Goal: Transaction & Acquisition: Purchase product/service

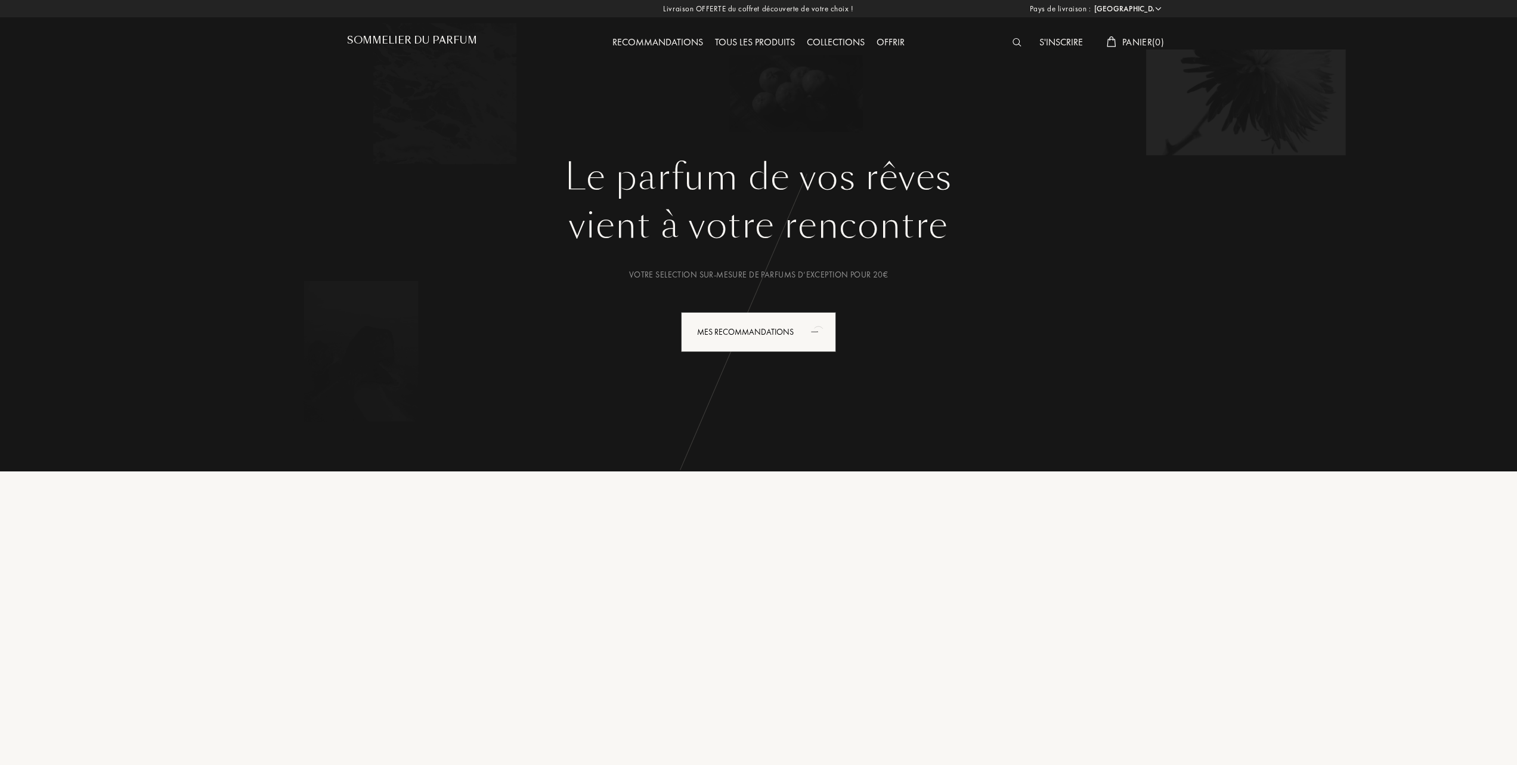
select select "FR"
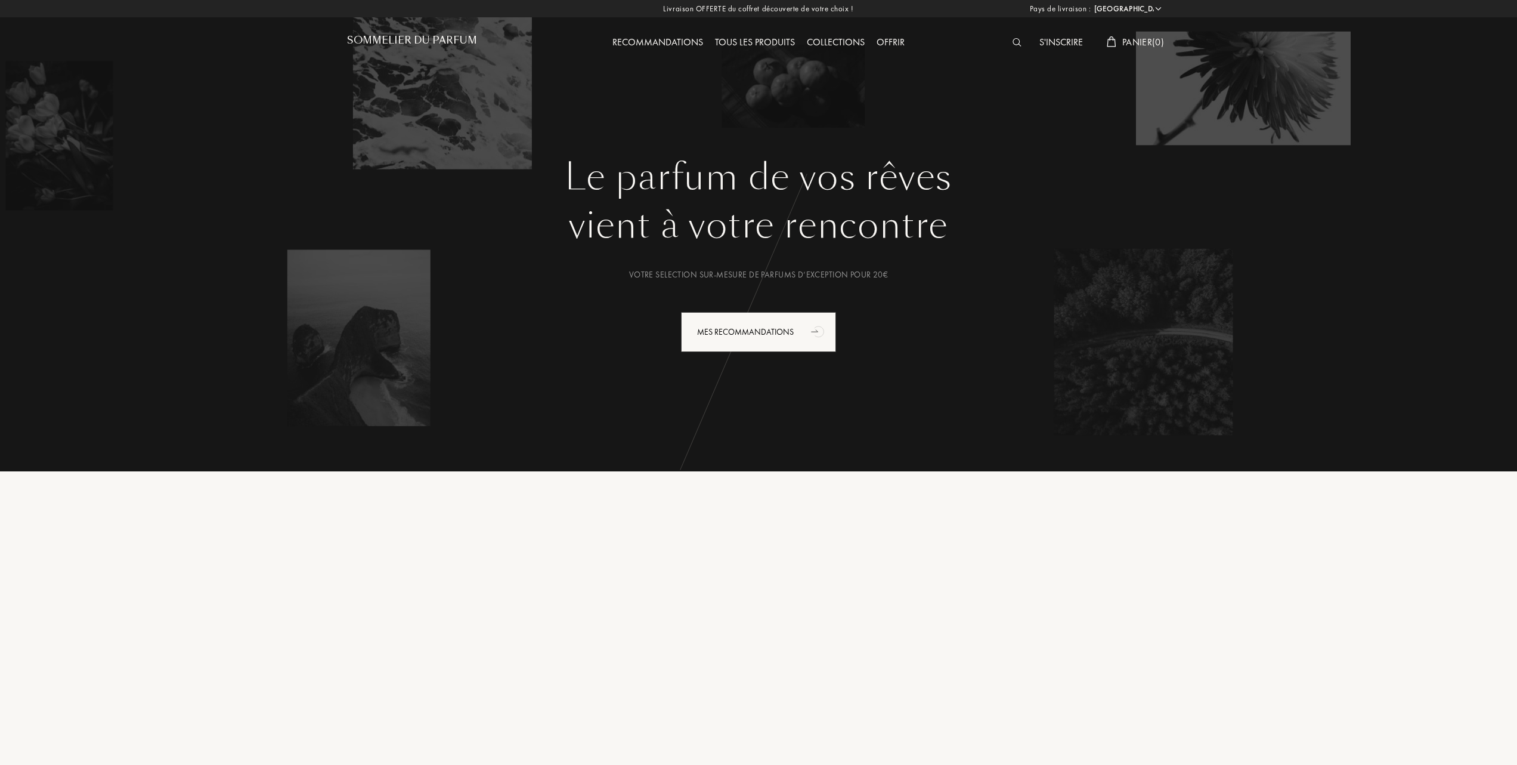
click at [788, 39] on div "Tous les produits" at bounding box center [755, 43] width 92 height 16
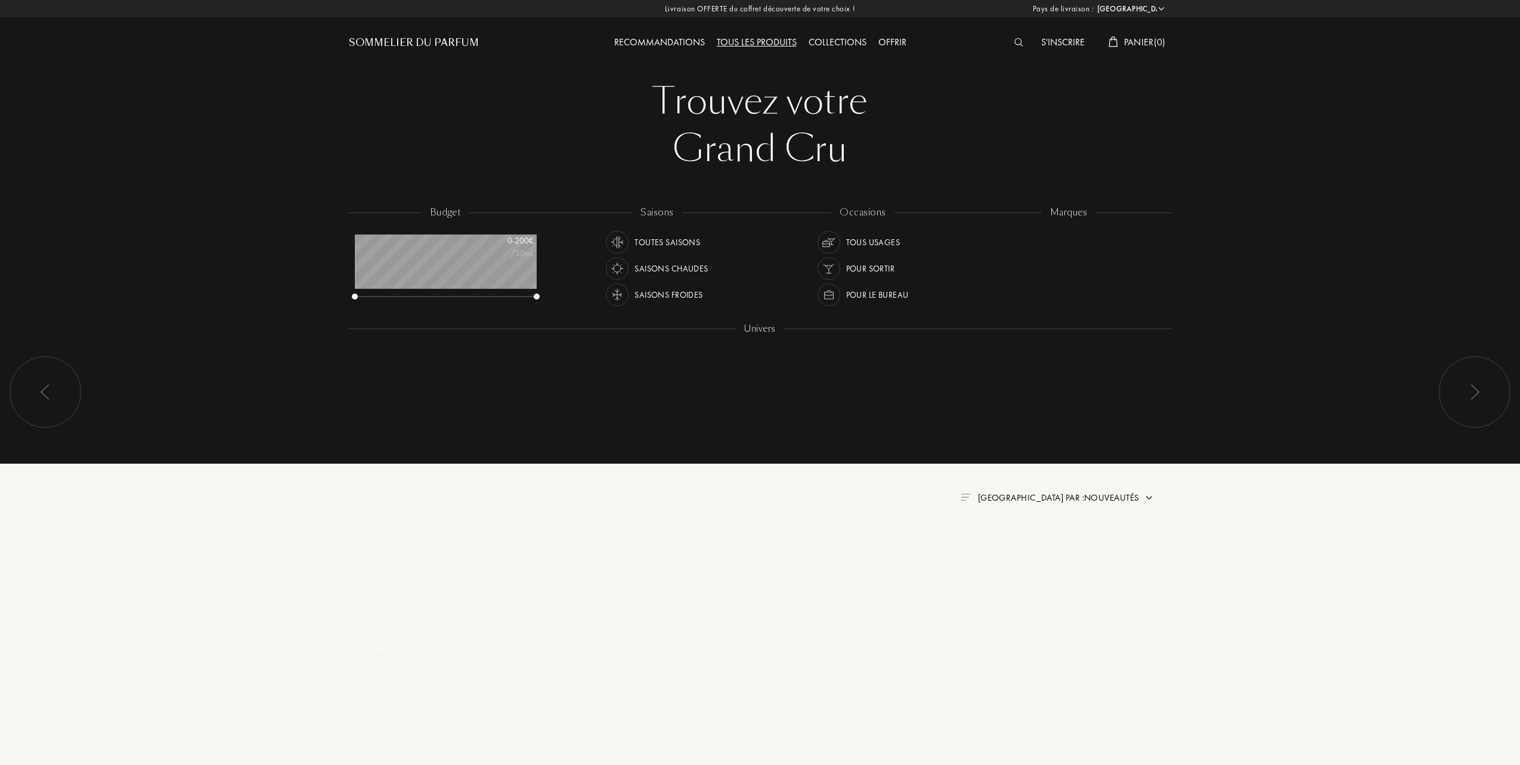
select select "FR"
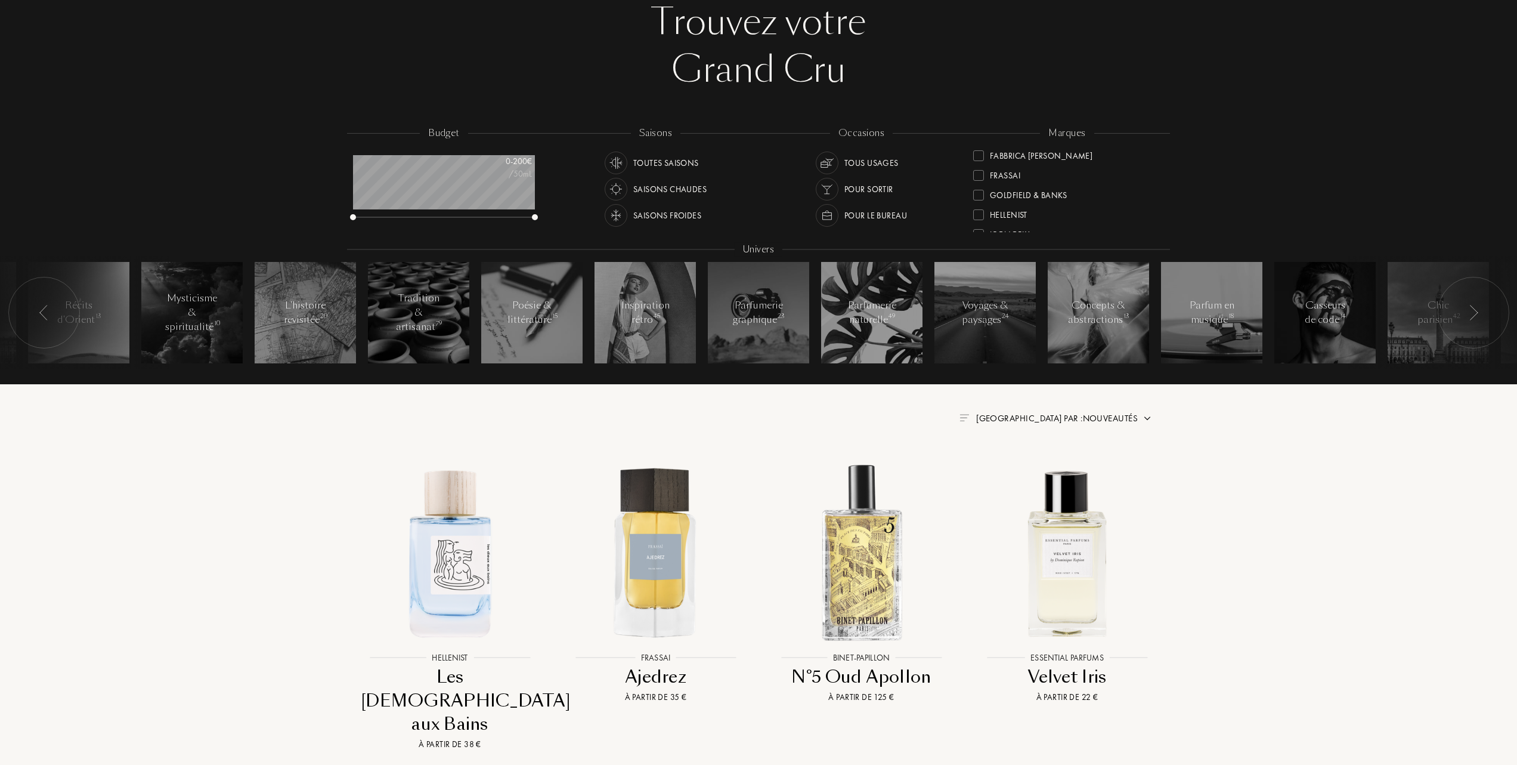
scroll to position [159, 0]
click at [979, 213] on div at bounding box center [978, 216] width 11 height 11
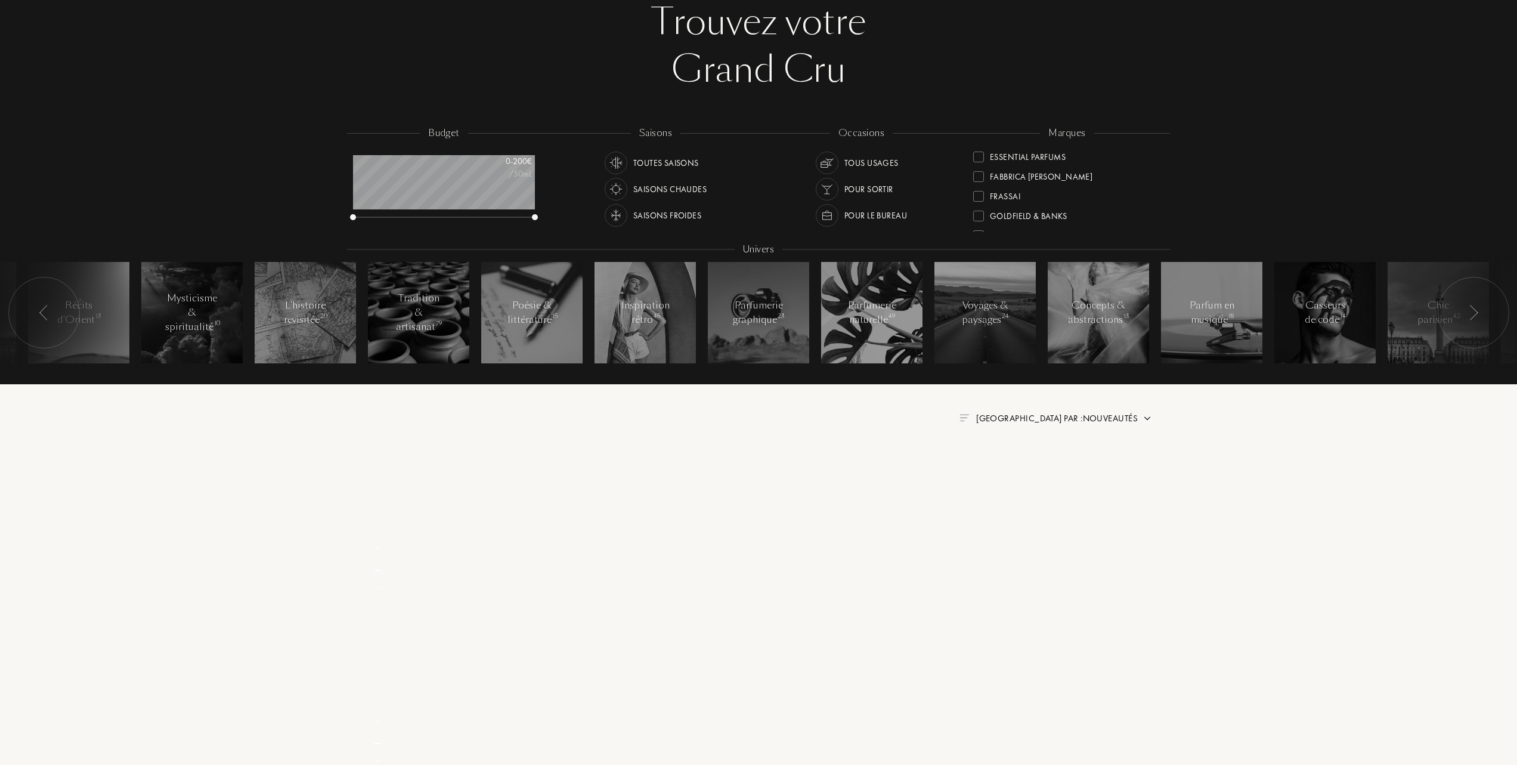
scroll to position [0, 0]
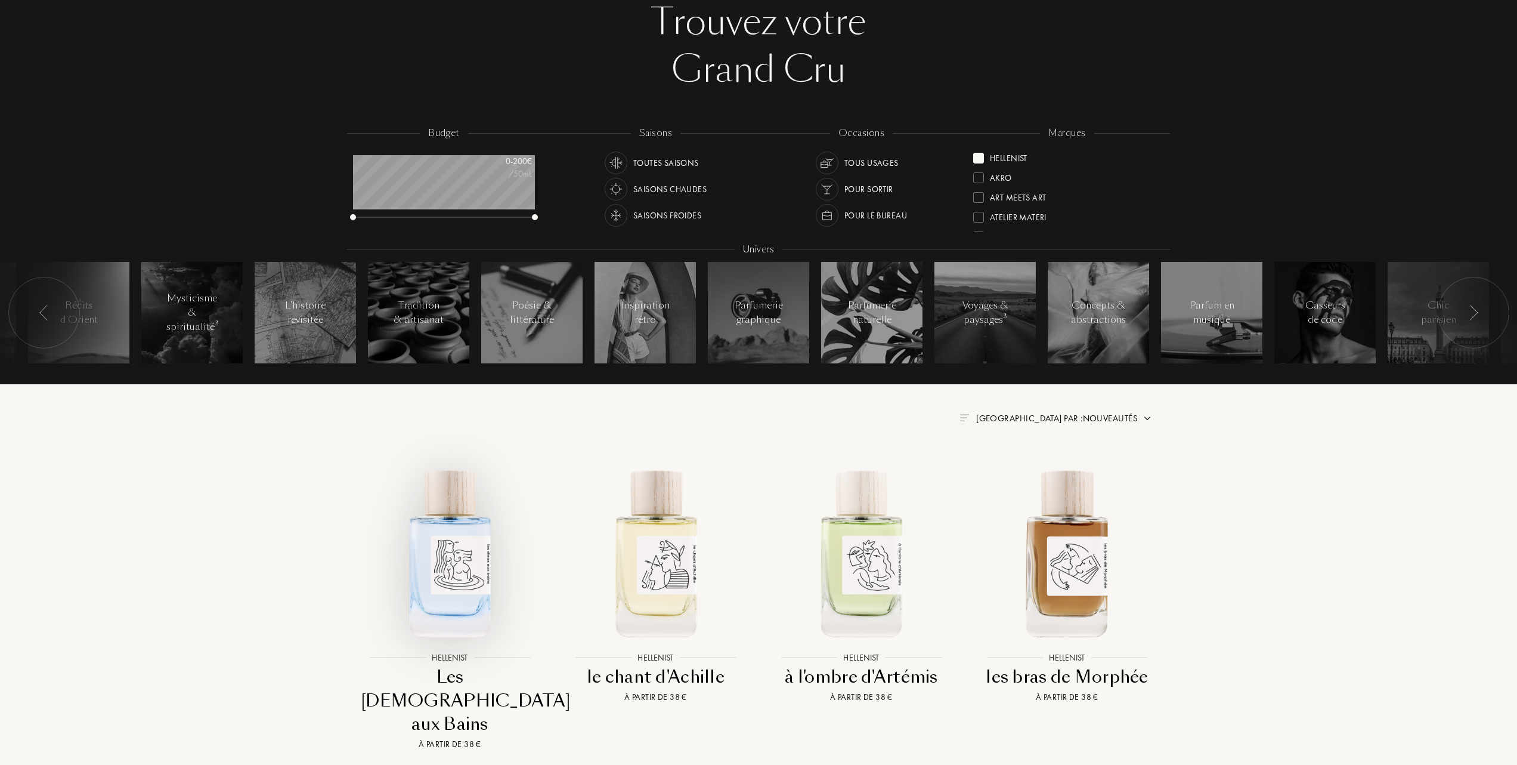
click at [431, 598] on img at bounding box center [449, 551] width 185 height 185
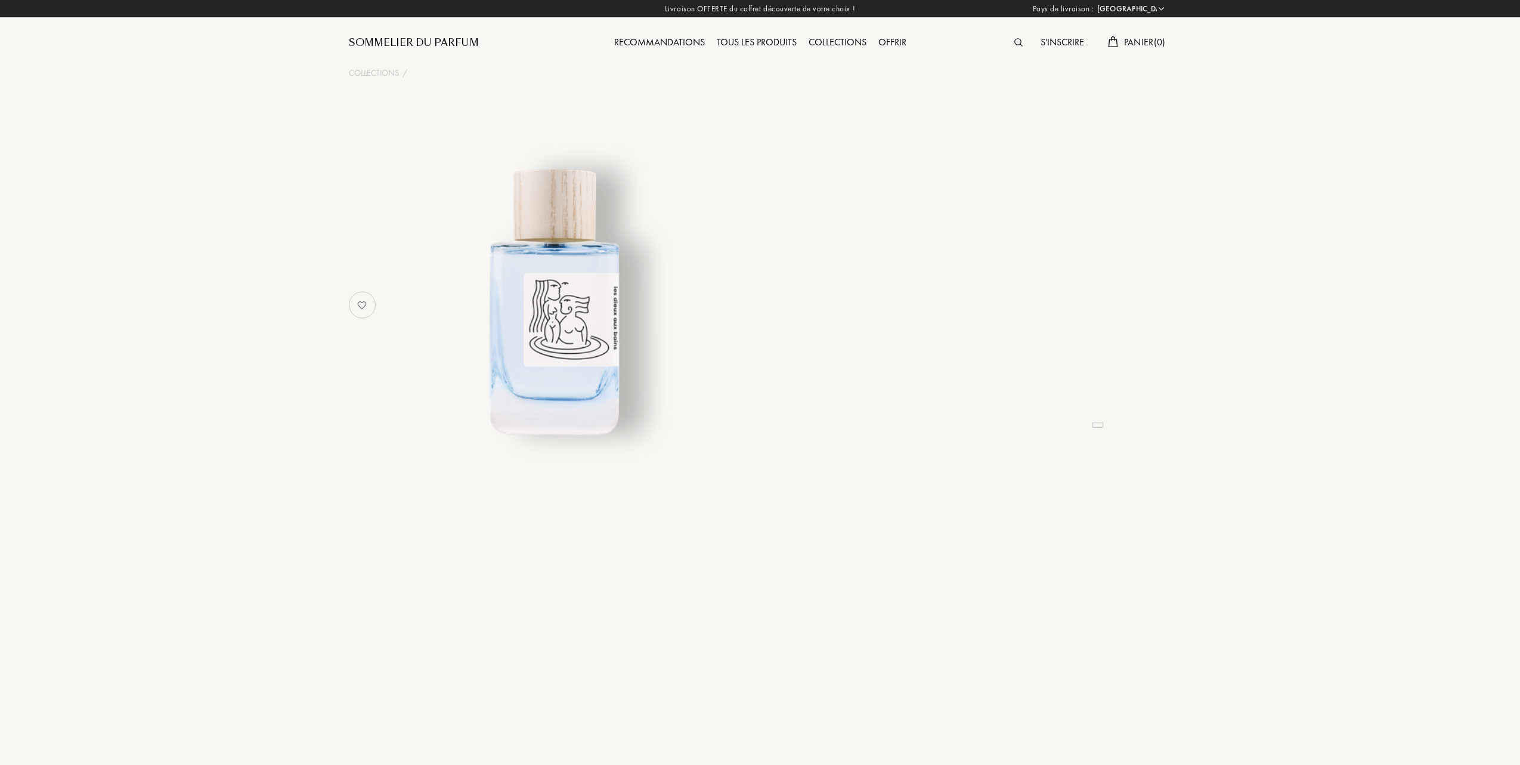
select select "FR"
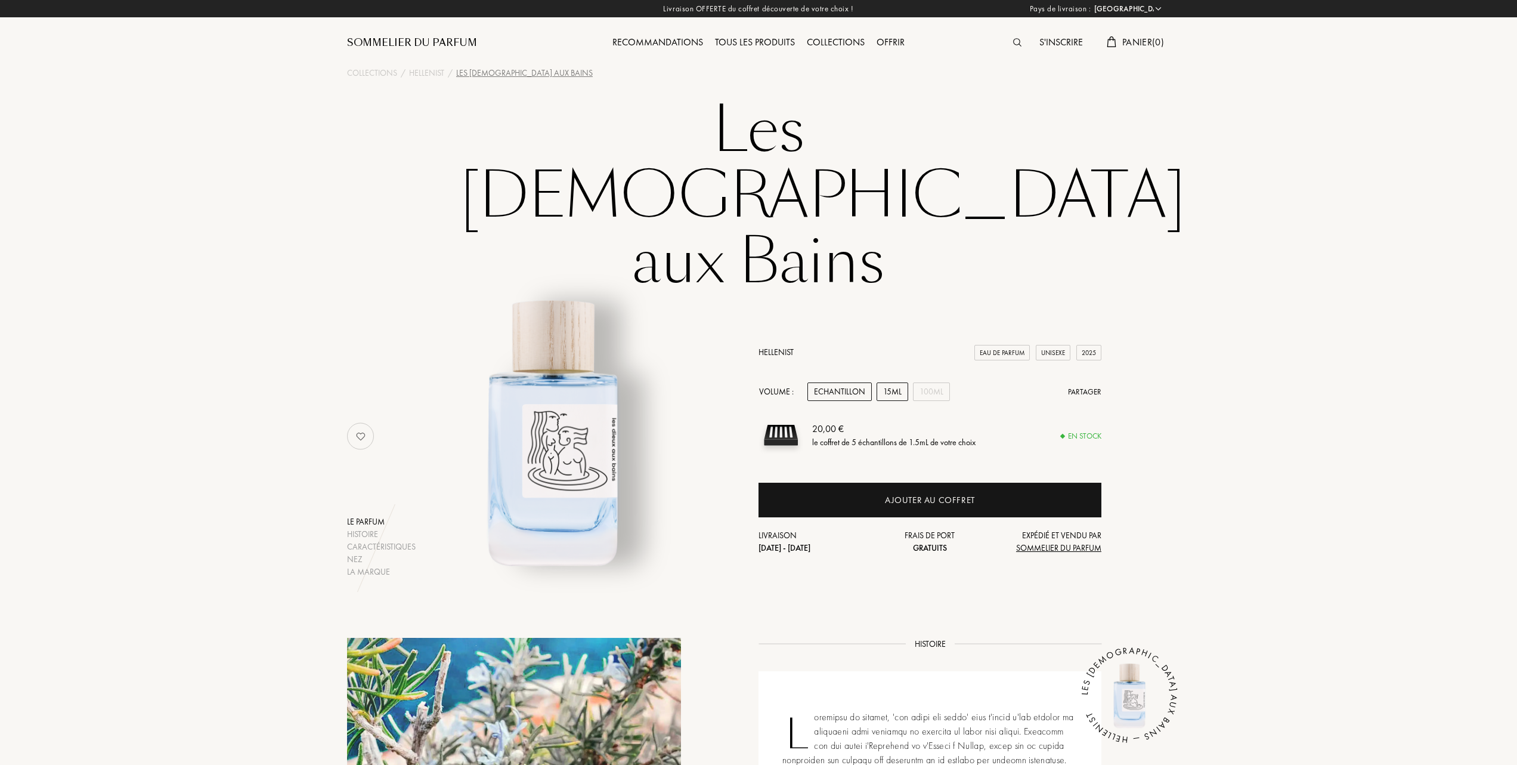
click at [896, 382] on div "15mL" at bounding box center [893, 391] width 32 height 18
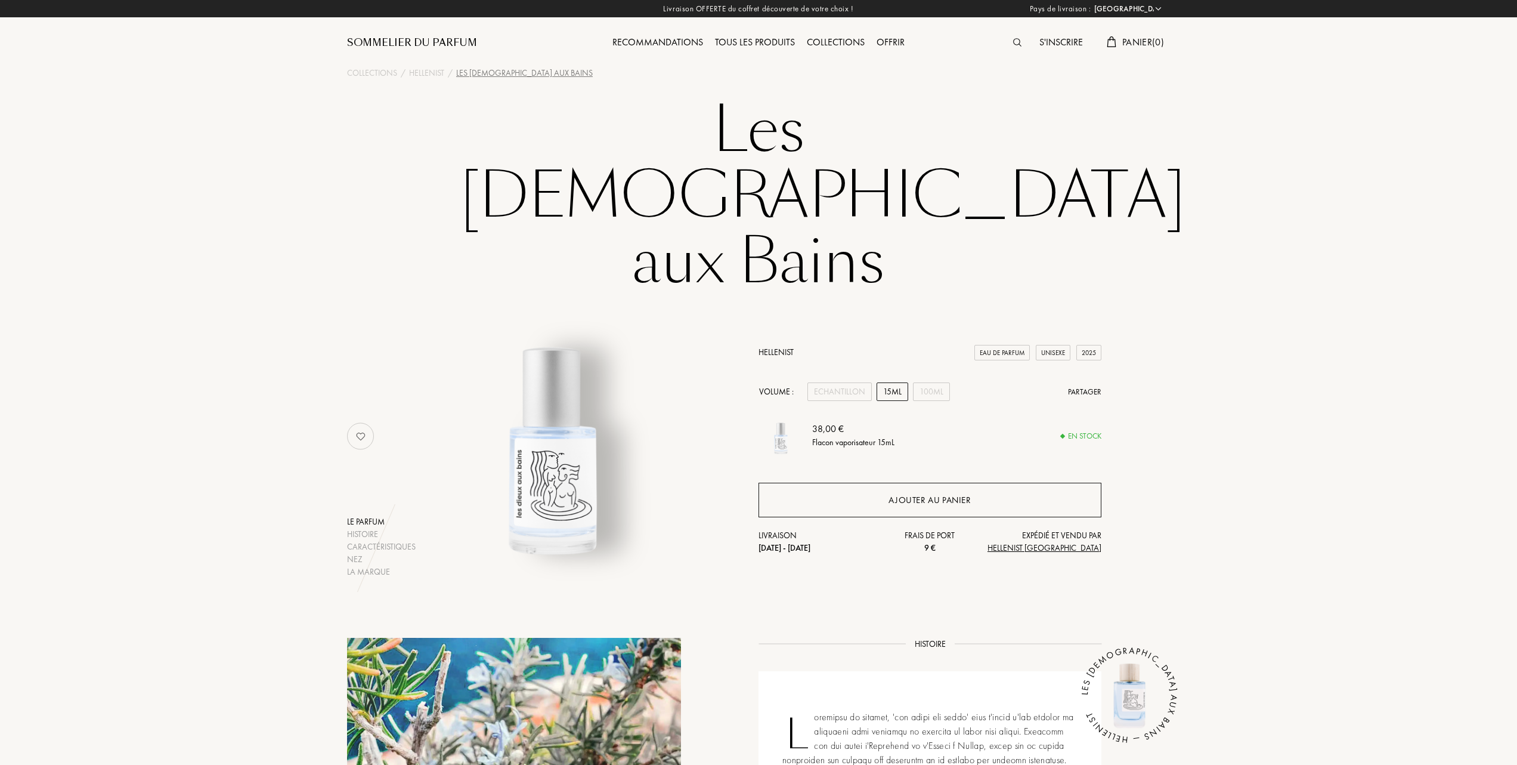
click at [935, 482] on div "Ajouter au panier" at bounding box center [930, 499] width 343 height 35
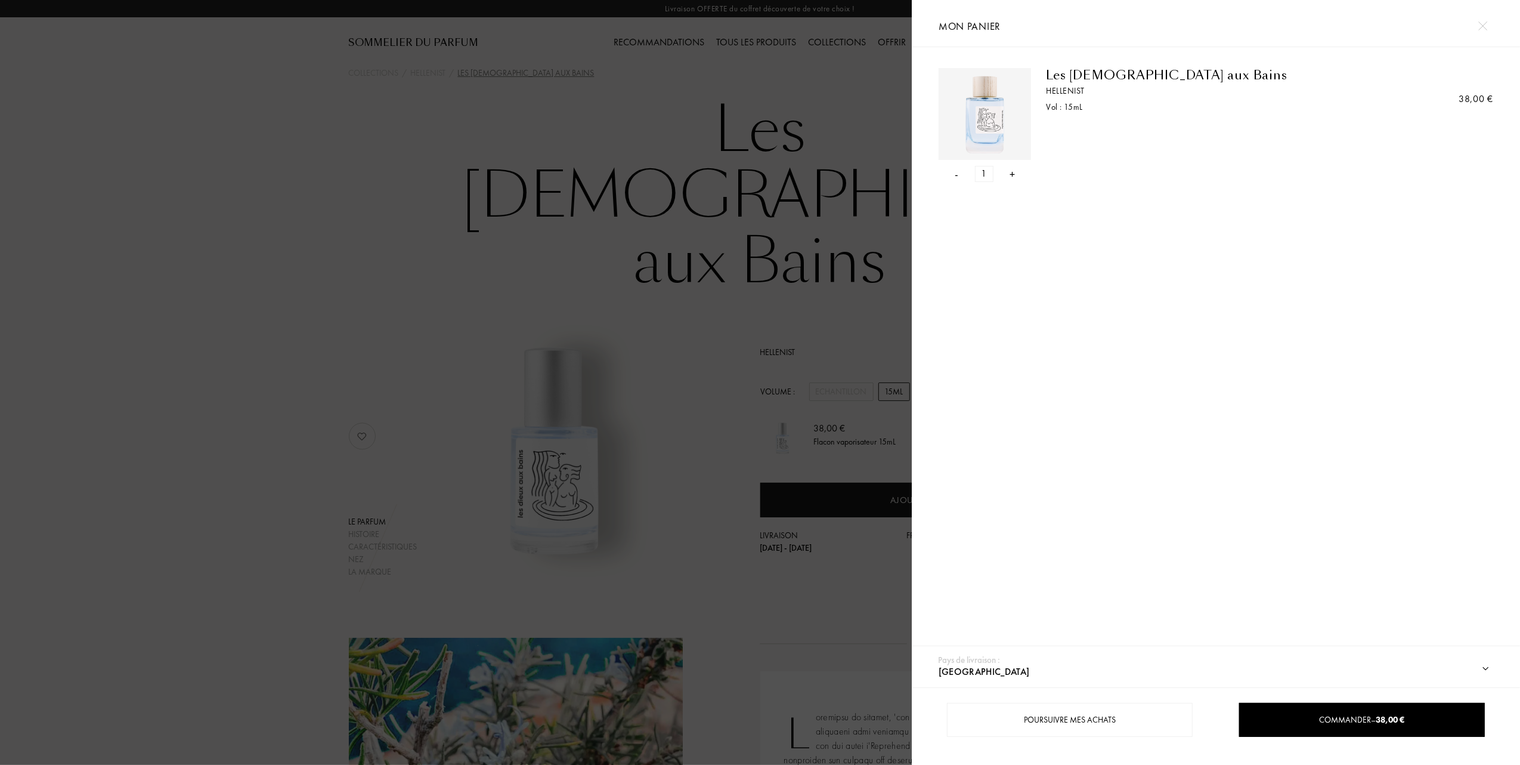
click at [409, 254] on div at bounding box center [456, 382] width 912 height 765
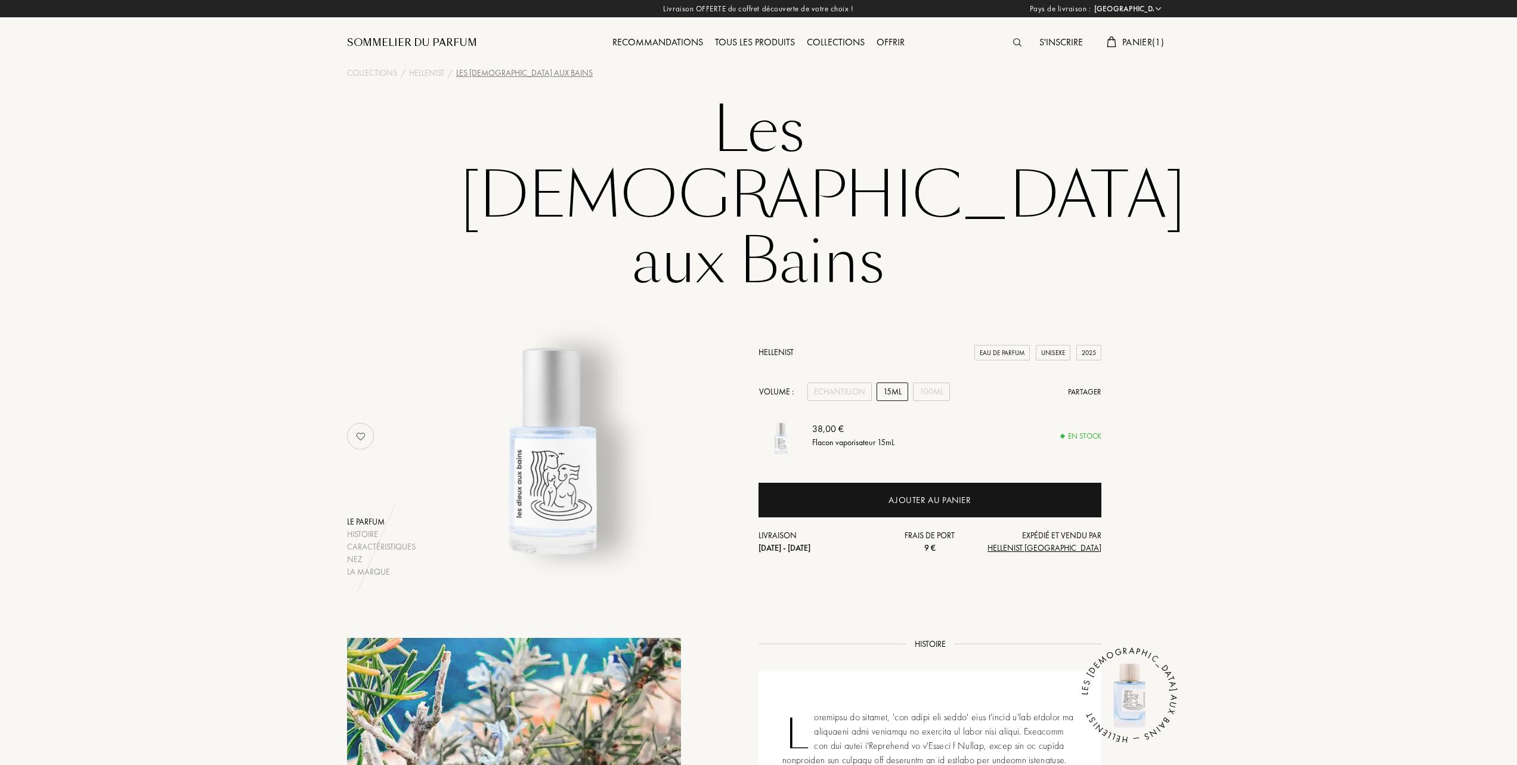
click at [778, 346] on link "Hellenist" at bounding box center [776, 351] width 35 height 11
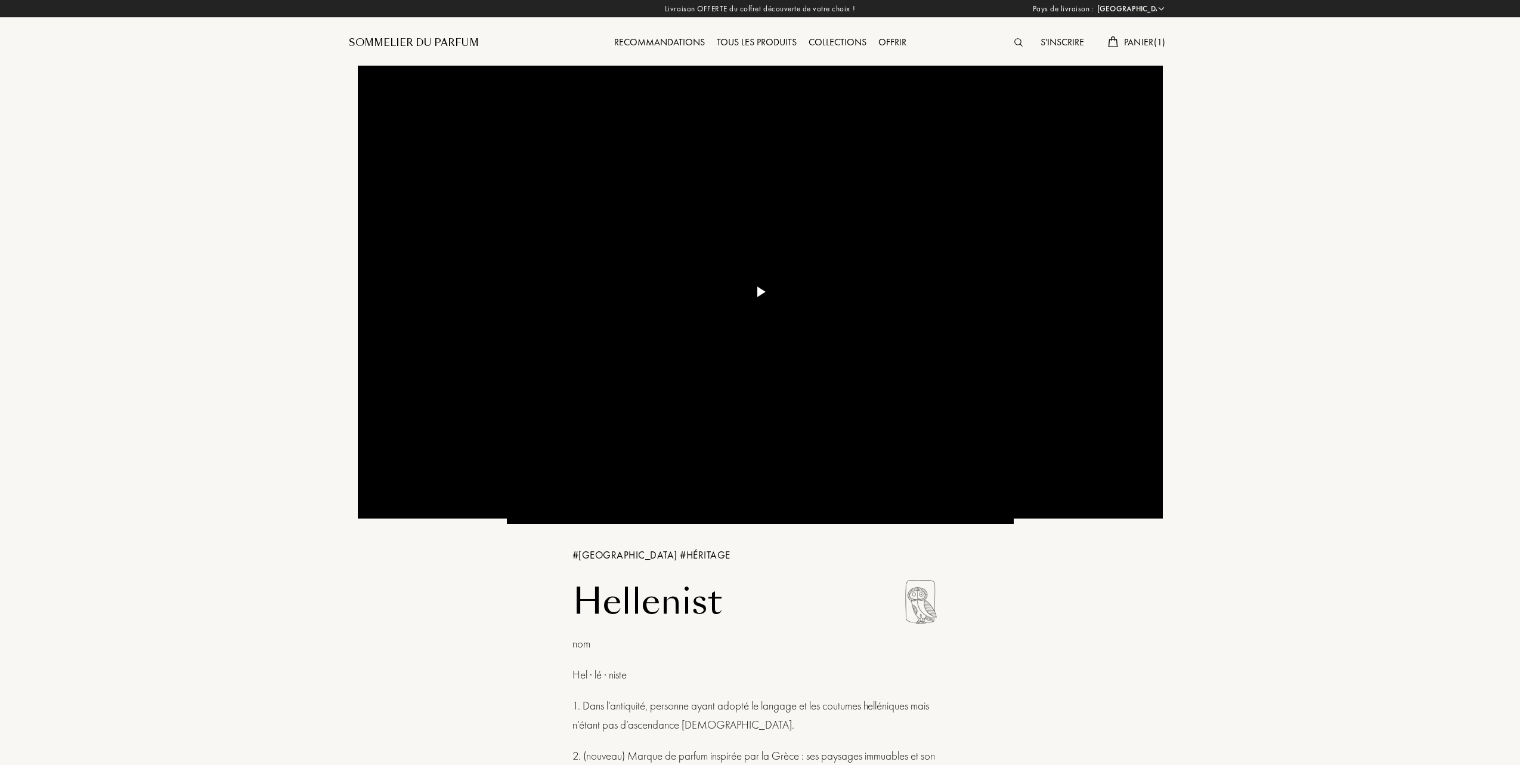
select select "FR"
click at [776, 44] on div "Tous les produits" at bounding box center [755, 43] width 92 height 16
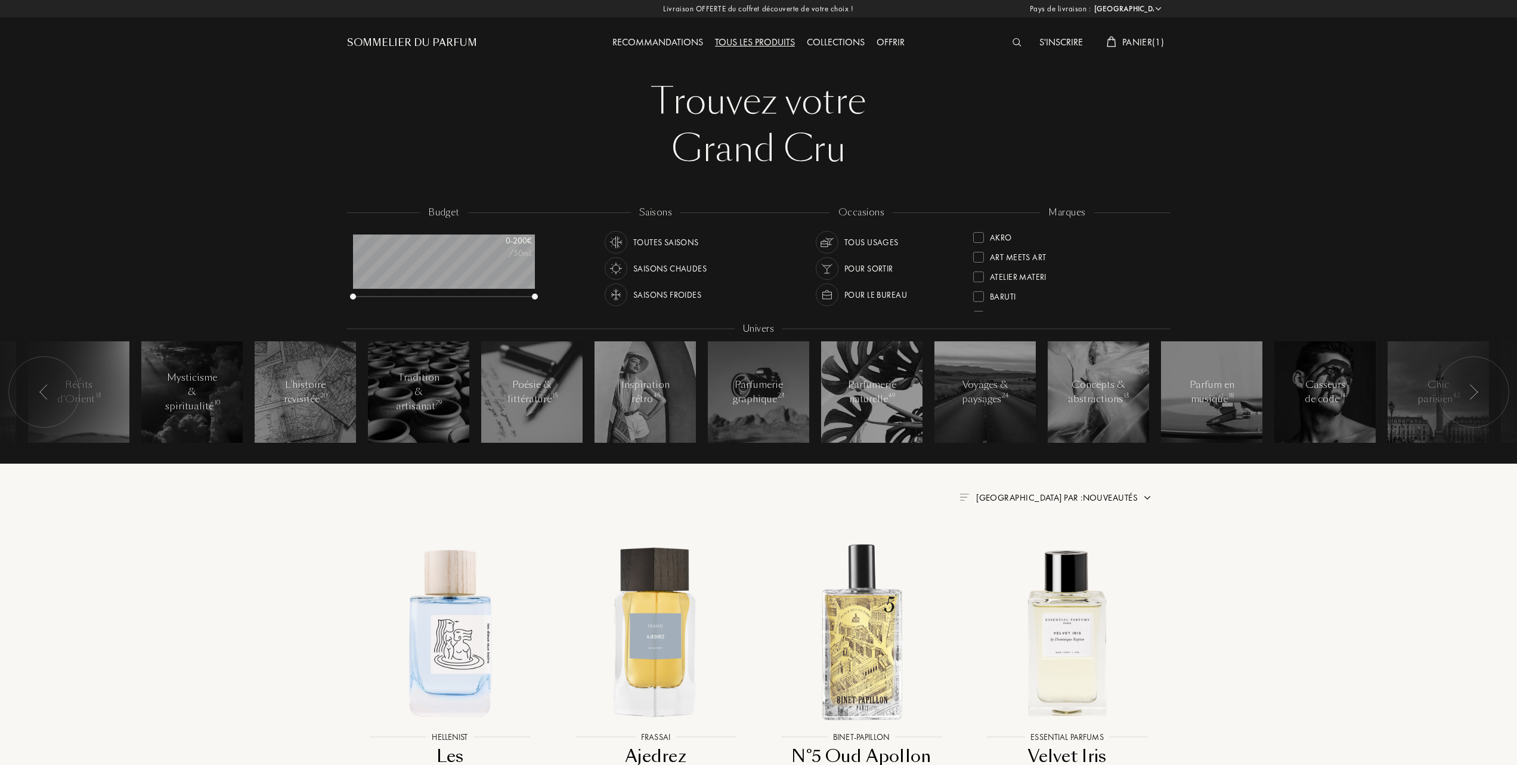
select select "FR"
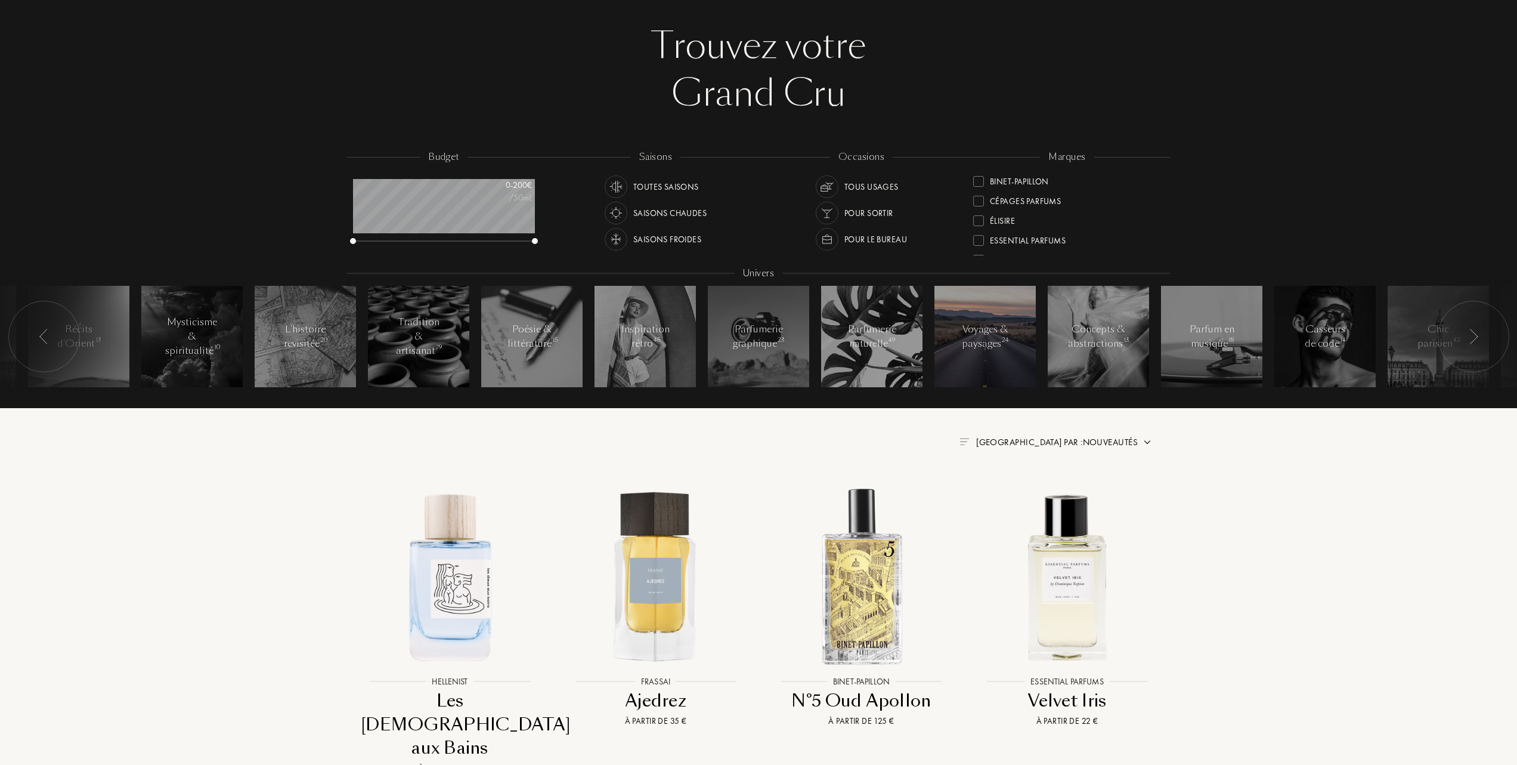
scroll to position [79, 0]
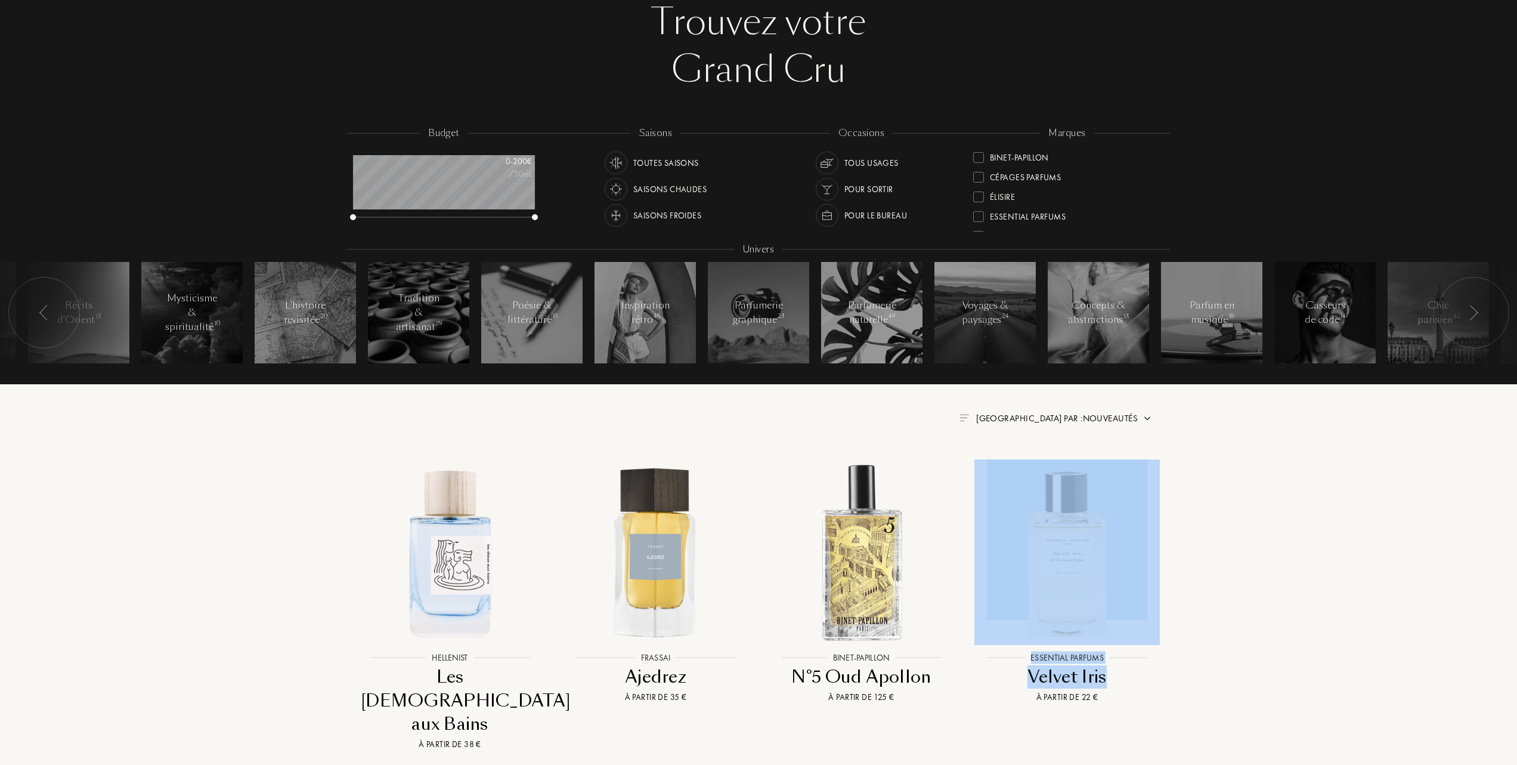
drag, startPoint x: 1198, startPoint y: 583, endPoint x: 1224, endPoint y: 685, distance: 105.7
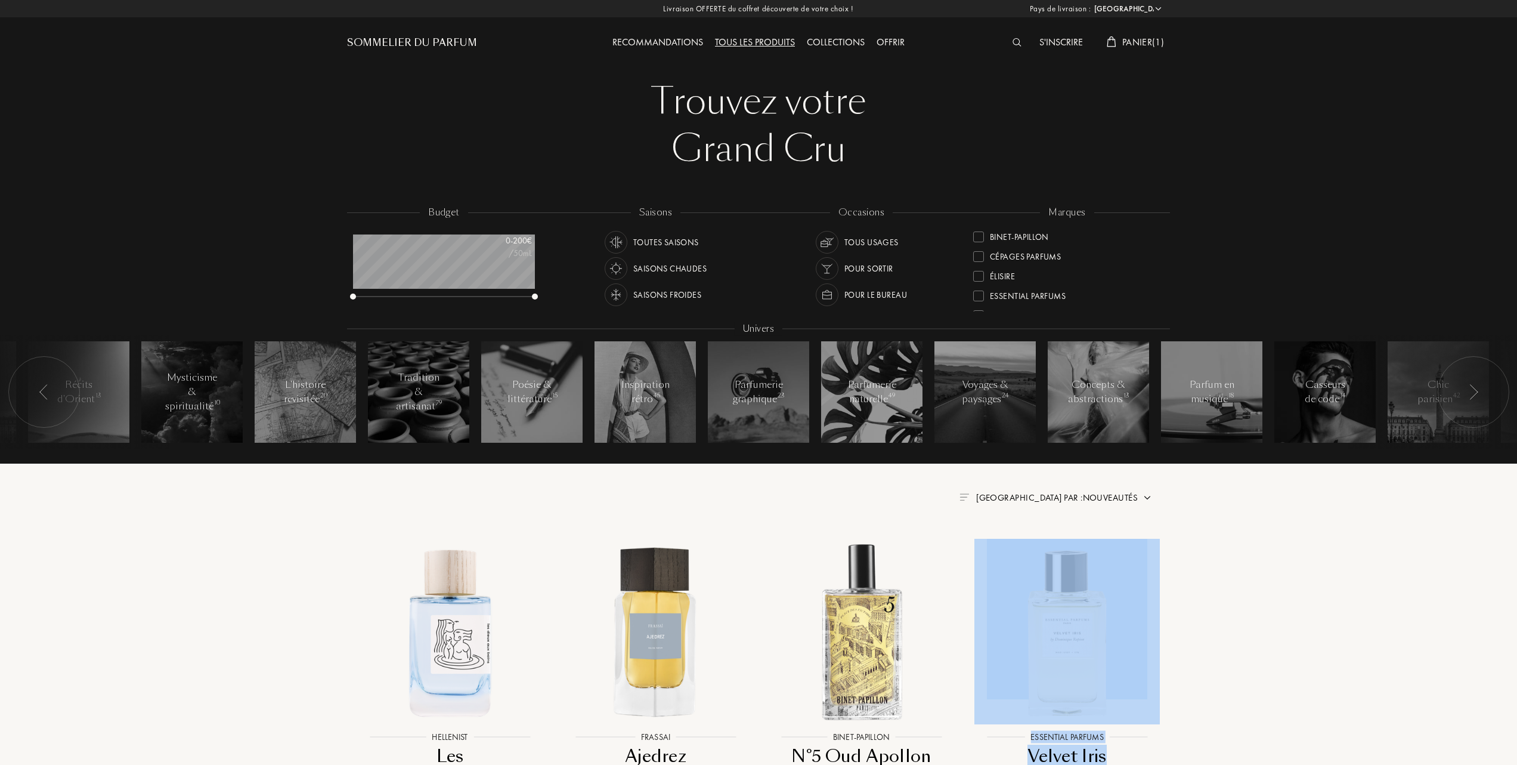
drag, startPoint x: 1062, startPoint y: 261, endPoint x: 1071, endPoint y: 289, distance: 29.4
click at [1071, 289] on div "Akro Art Meets Art Atelier Materi [PERSON_NAME]-Papillon Cépages Parfums Élisir…" at bounding box center [1067, 269] width 188 height 84
drag, startPoint x: 1523, startPoint y: 192, endPoint x: 1520, endPoint y: 153, distance: 39.5
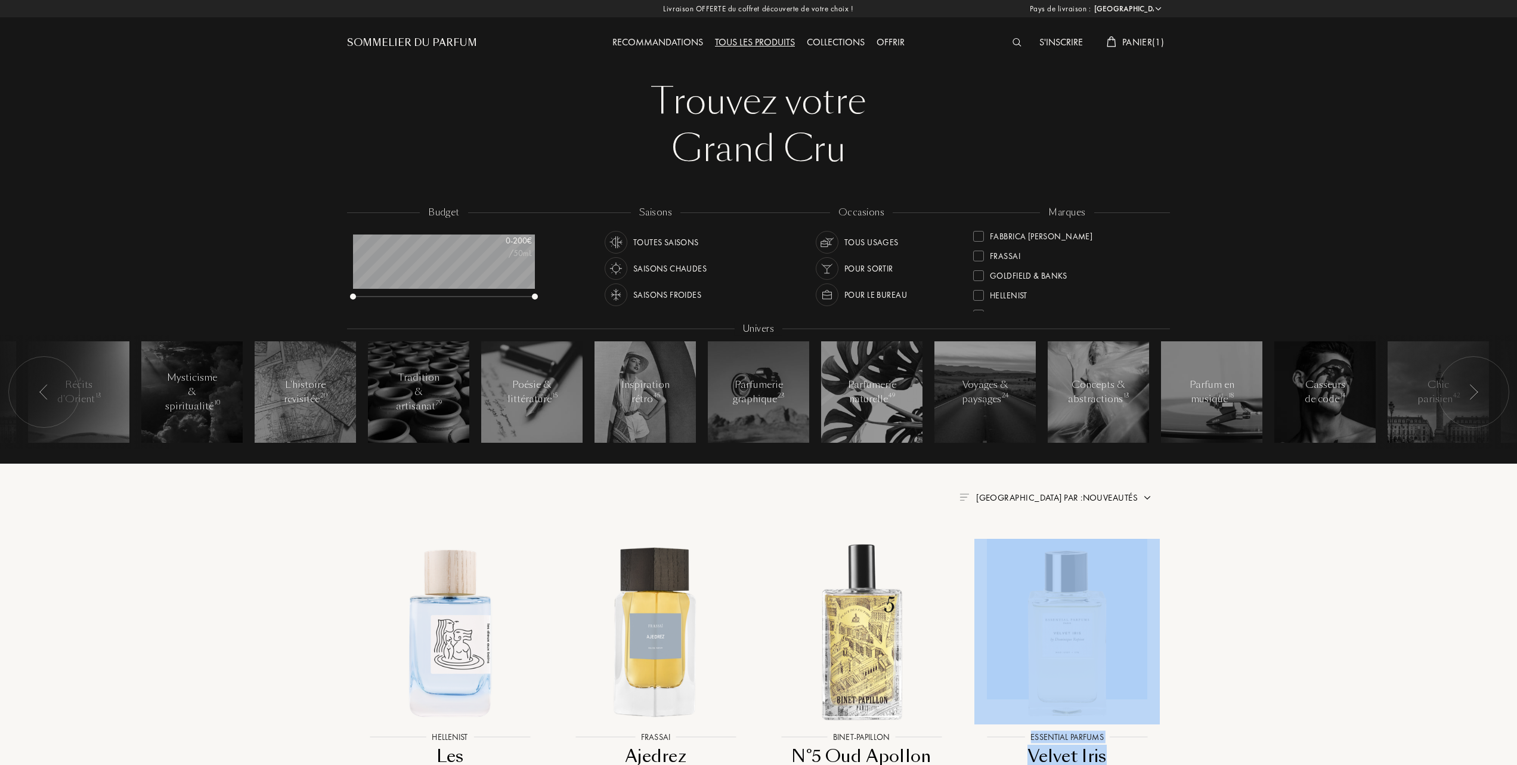
click at [982, 289] on div "Hellenist" at bounding box center [1000, 293] width 54 height 16
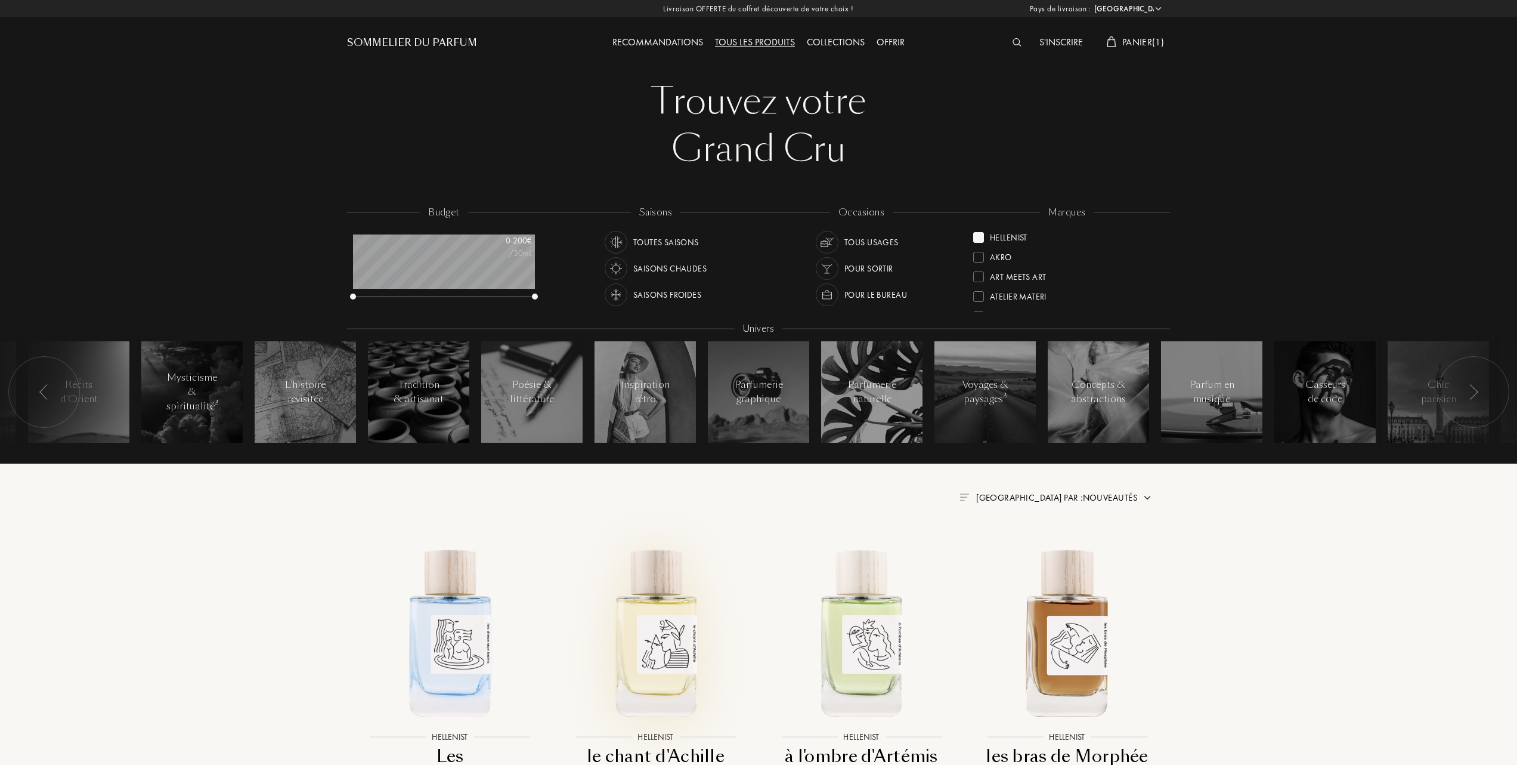
click at [675, 654] on img at bounding box center [655, 631] width 185 height 185
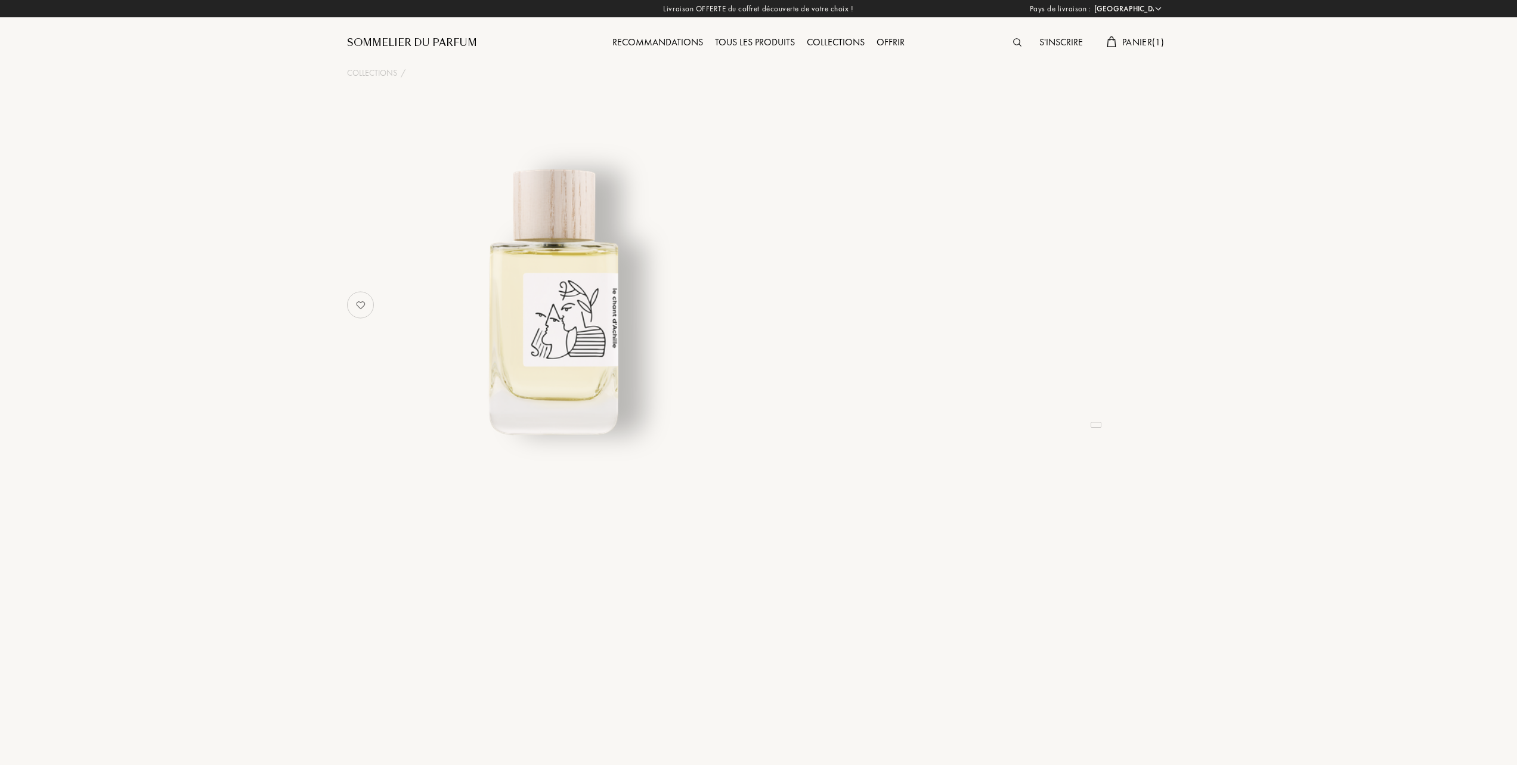
select select "FR"
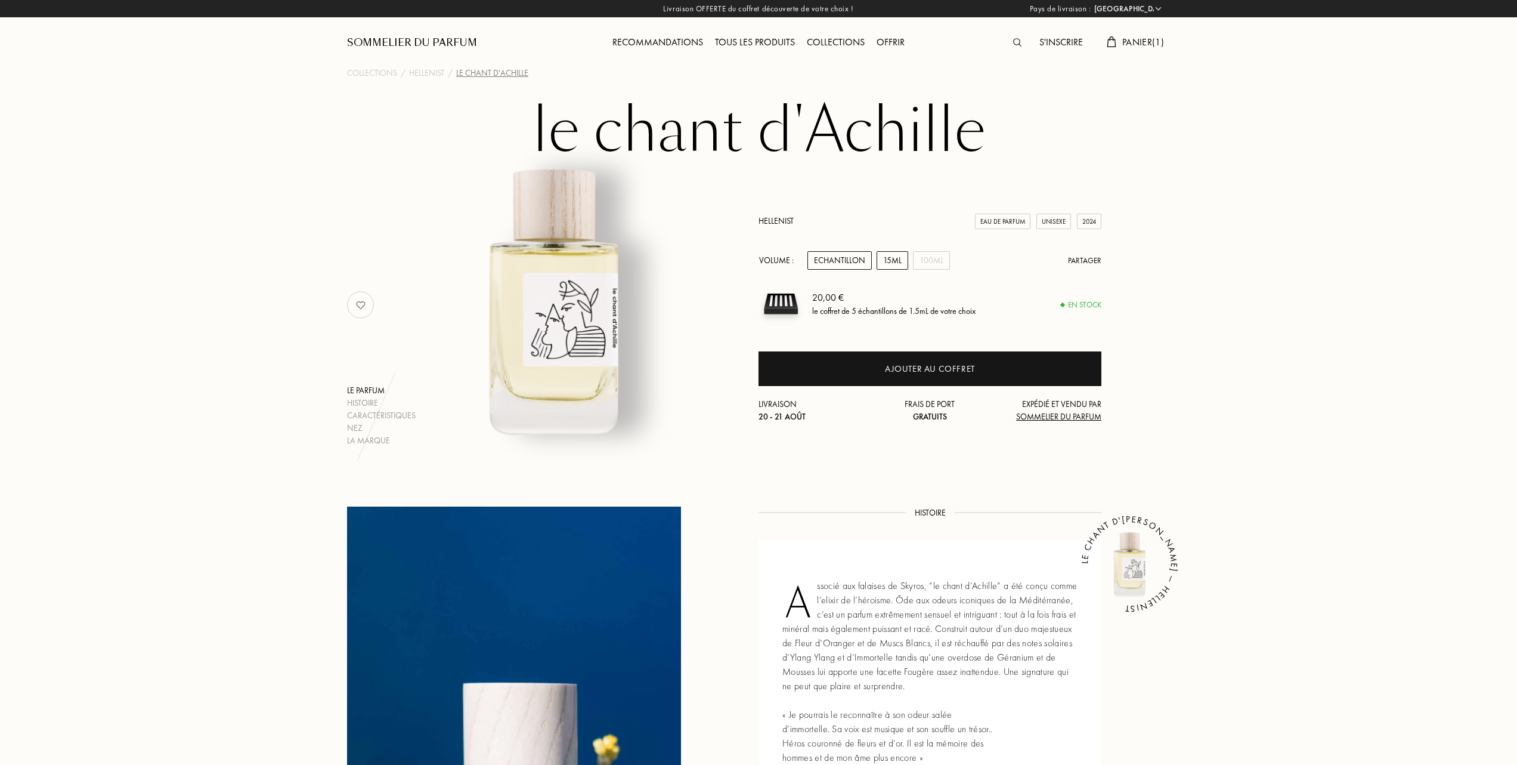
click at [898, 261] on div "15mL" at bounding box center [893, 260] width 32 height 18
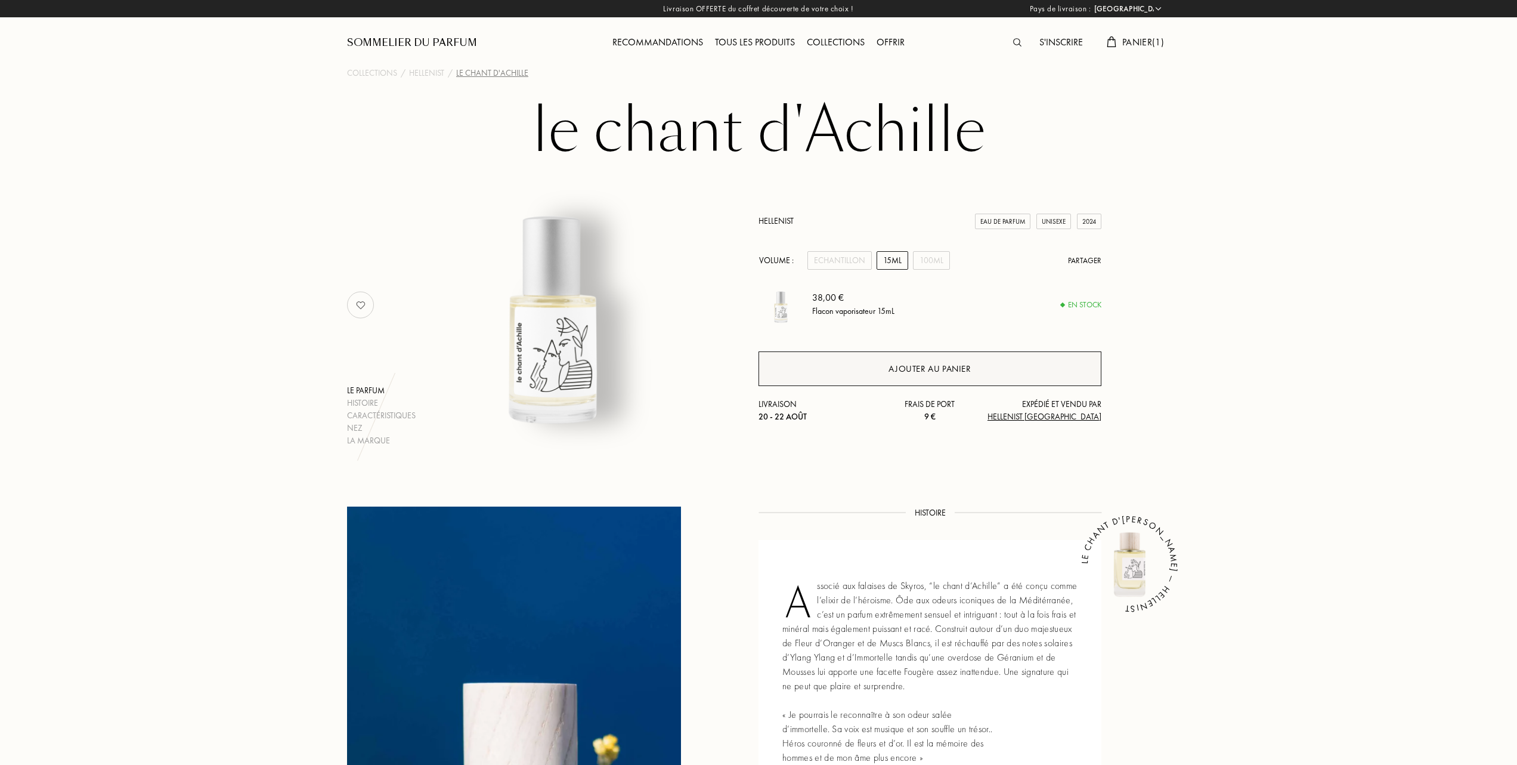
click at [910, 373] on div "Ajouter au panier" at bounding box center [930, 369] width 82 height 14
